Goal: Navigation & Orientation: Find specific page/section

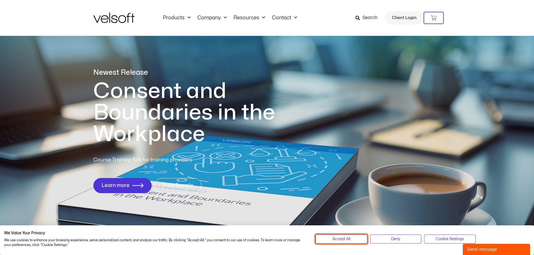
click at [356, 237] on button "Accept All" at bounding box center [341, 239] width 51 height 9
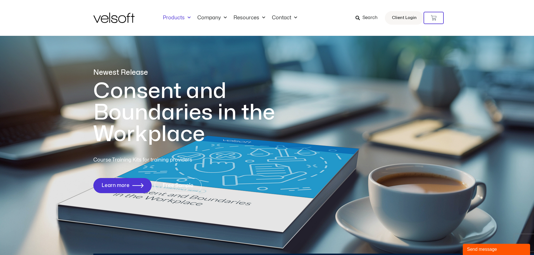
click at [185, 17] on span "Menu" at bounding box center [188, 17] width 6 height 9
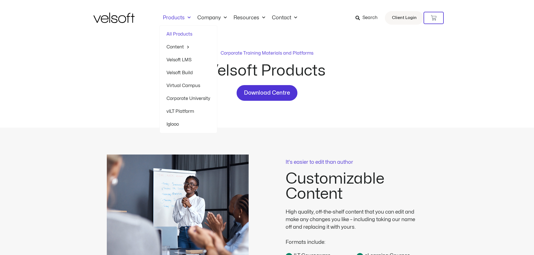
click at [187, 17] on span "Menu" at bounding box center [188, 17] width 6 height 9
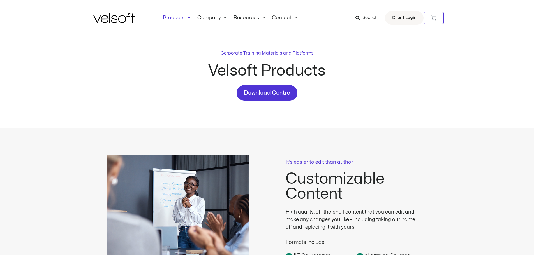
click at [126, 17] on img at bounding box center [113, 18] width 41 height 10
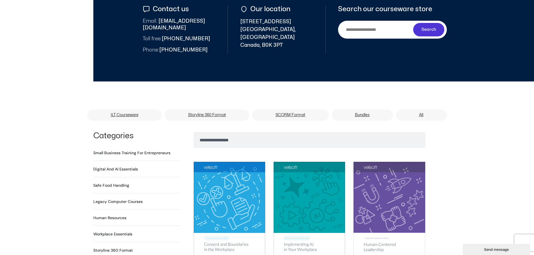
scroll to position [280, 0]
